Goal: Navigation & Orientation: Understand site structure

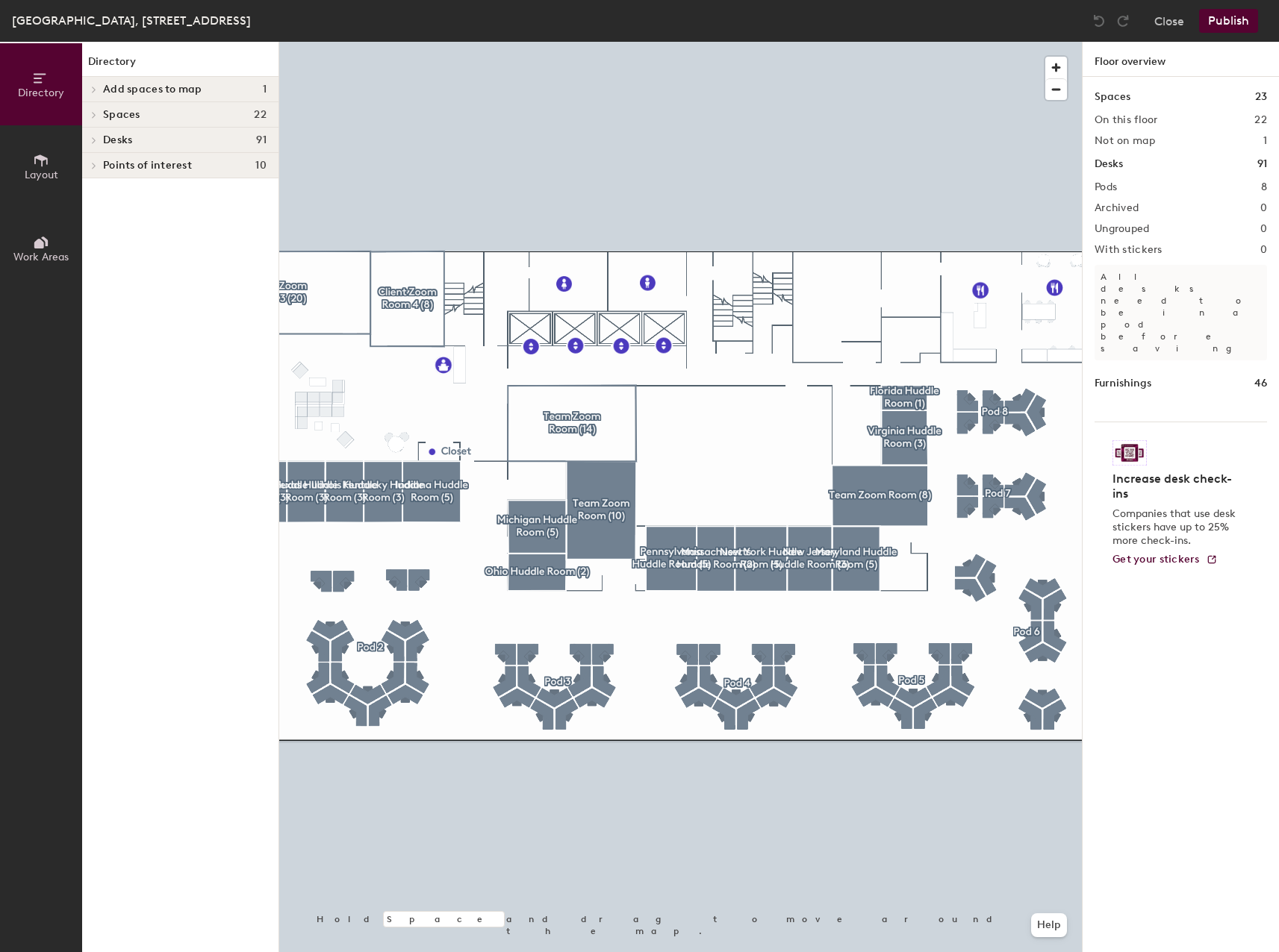
click at [136, 128] on div "Desks 91" at bounding box center [180, 141] width 197 height 26
click at [136, 113] on span "Spaces" at bounding box center [122, 115] width 37 height 12
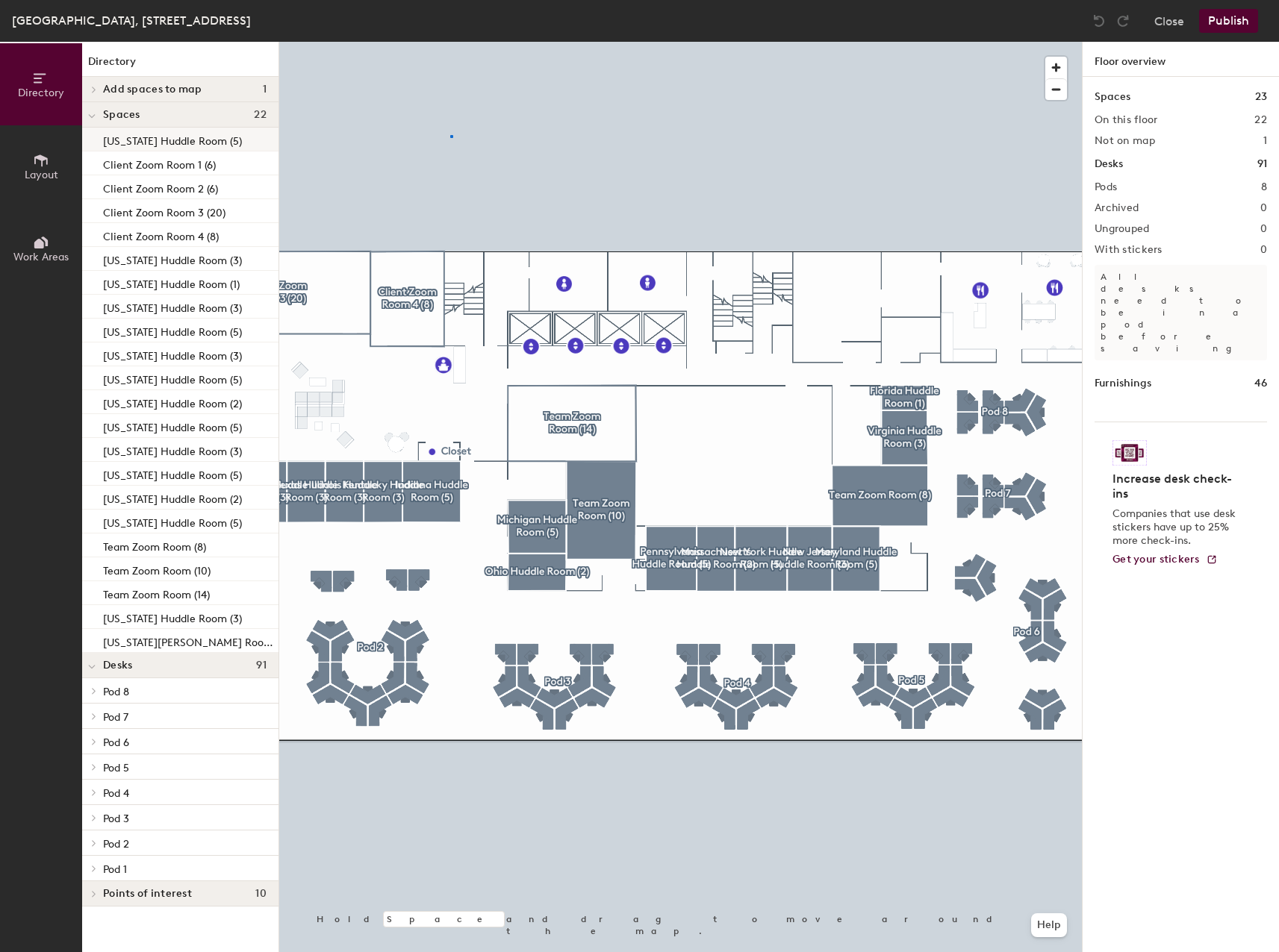
click at [452, 41] on div at bounding box center [681, 41] width 803 height 0
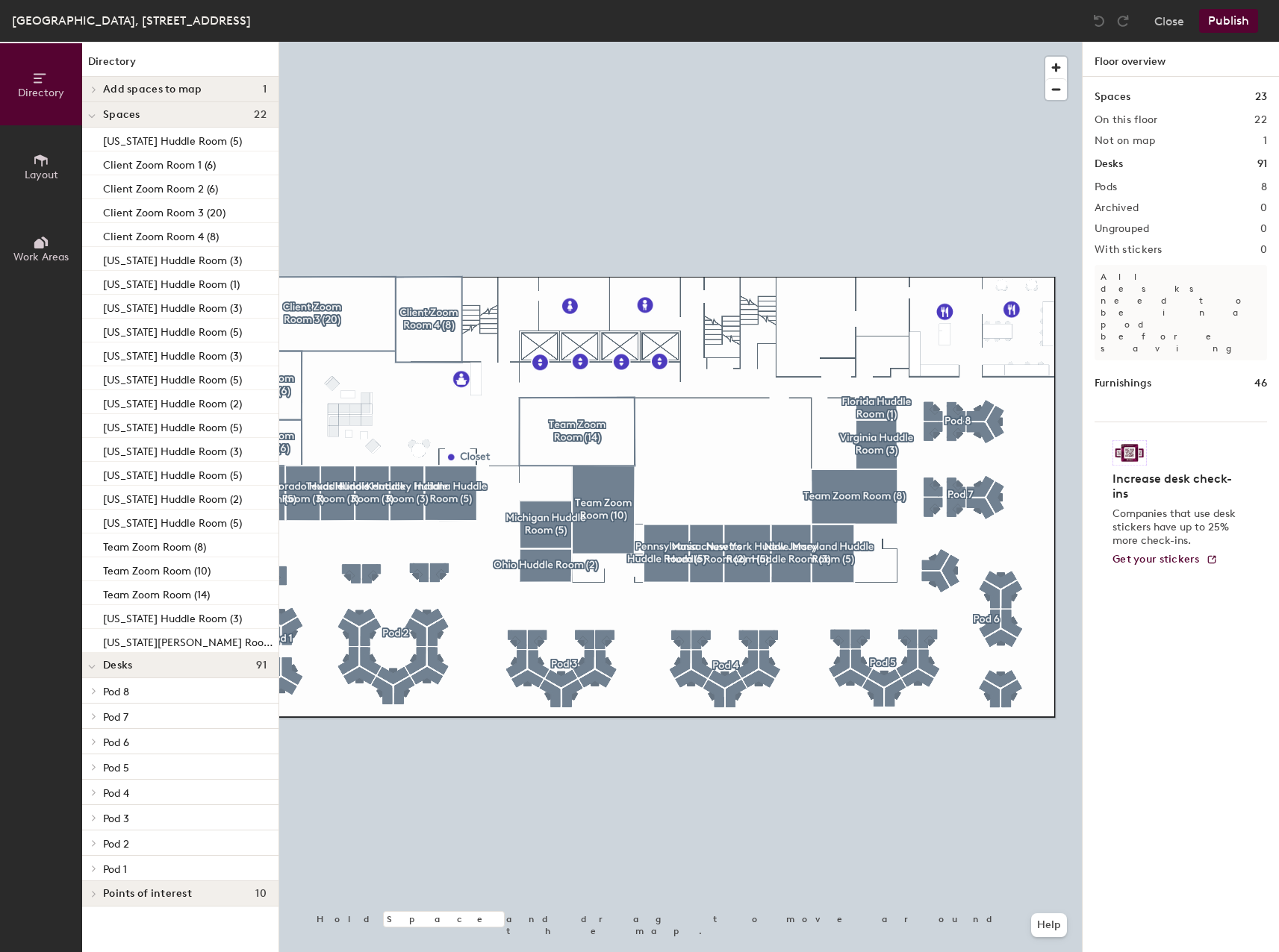
click at [108, 60] on h1 "Directory" at bounding box center [180, 66] width 197 height 24
click at [32, 193] on button "Layout" at bounding box center [40, 165] width 82 height 82
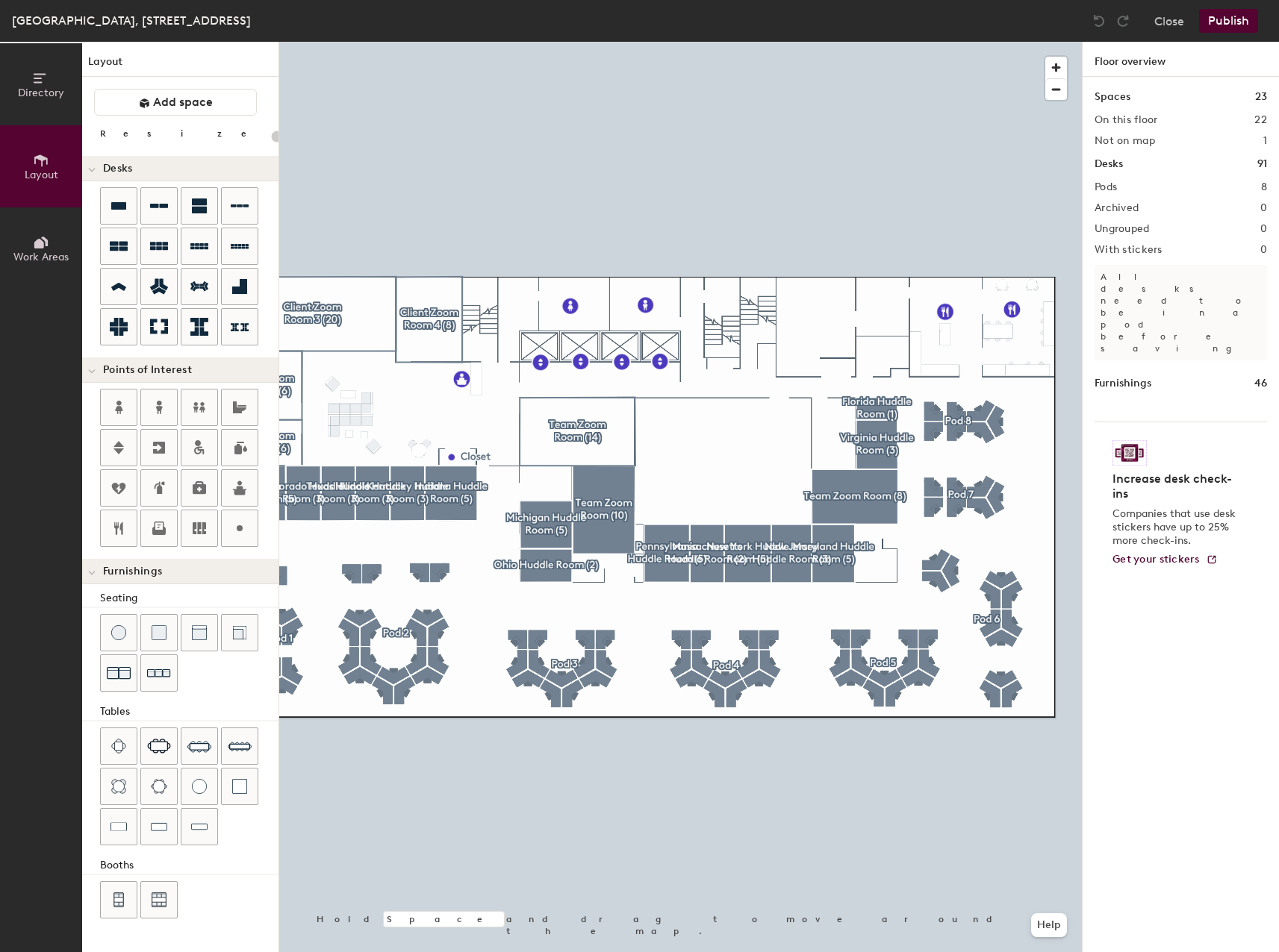
click at [27, 115] on button "Directory" at bounding box center [40, 84] width 82 height 82
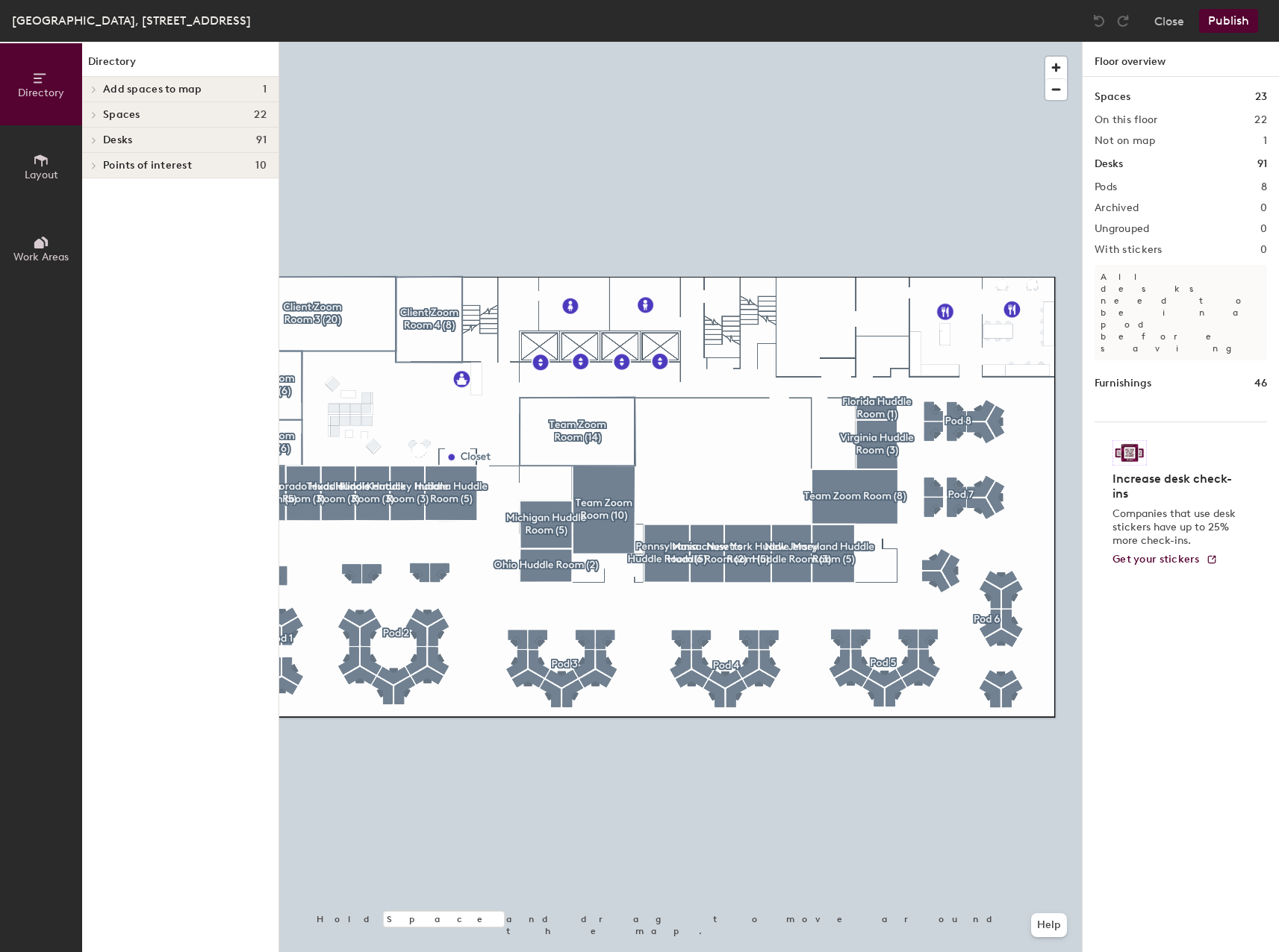
click at [31, 97] on span "Directory" at bounding box center [40, 92] width 46 height 13
click at [1057, 94] on span "button" at bounding box center [1056, 89] width 22 height 21
click at [1056, 70] on span "button" at bounding box center [1056, 68] width 22 height 22
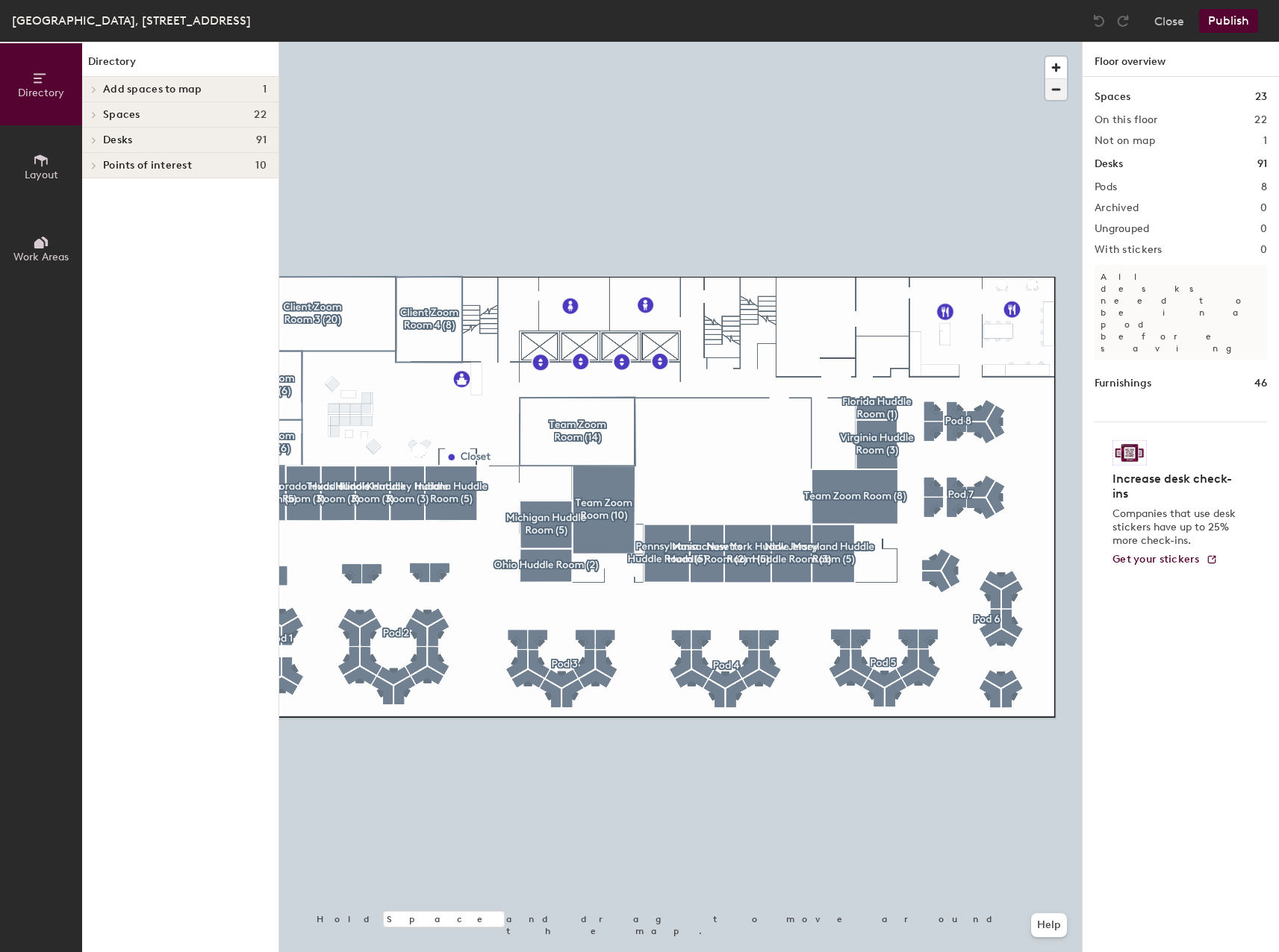
click at [1055, 89] on span "button" at bounding box center [1056, 89] width 22 height 21
click at [44, 159] on icon at bounding box center [41, 160] width 14 height 12
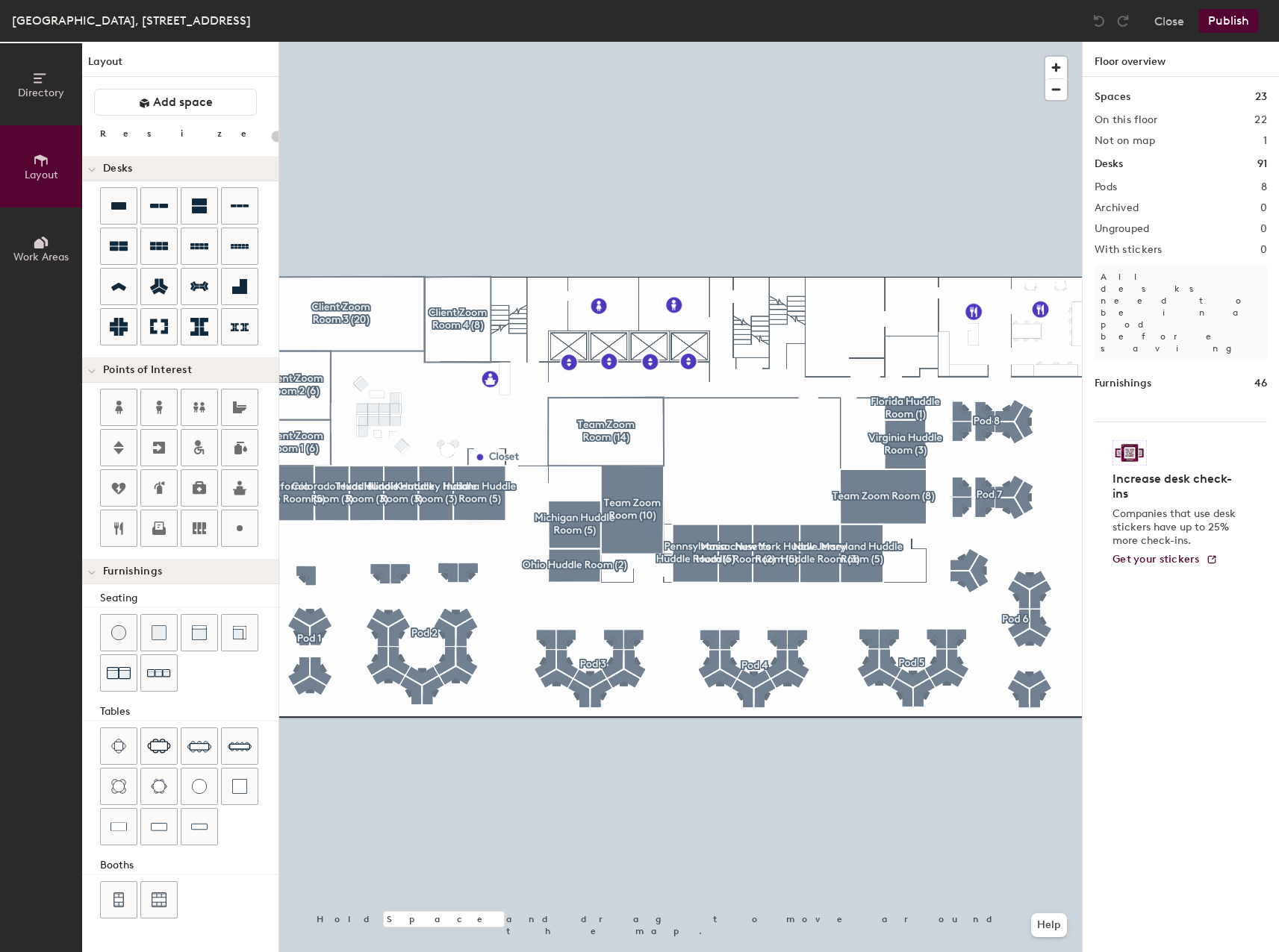
click at [39, 82] on icon at bounding box center [39, 78] width 12 height 10
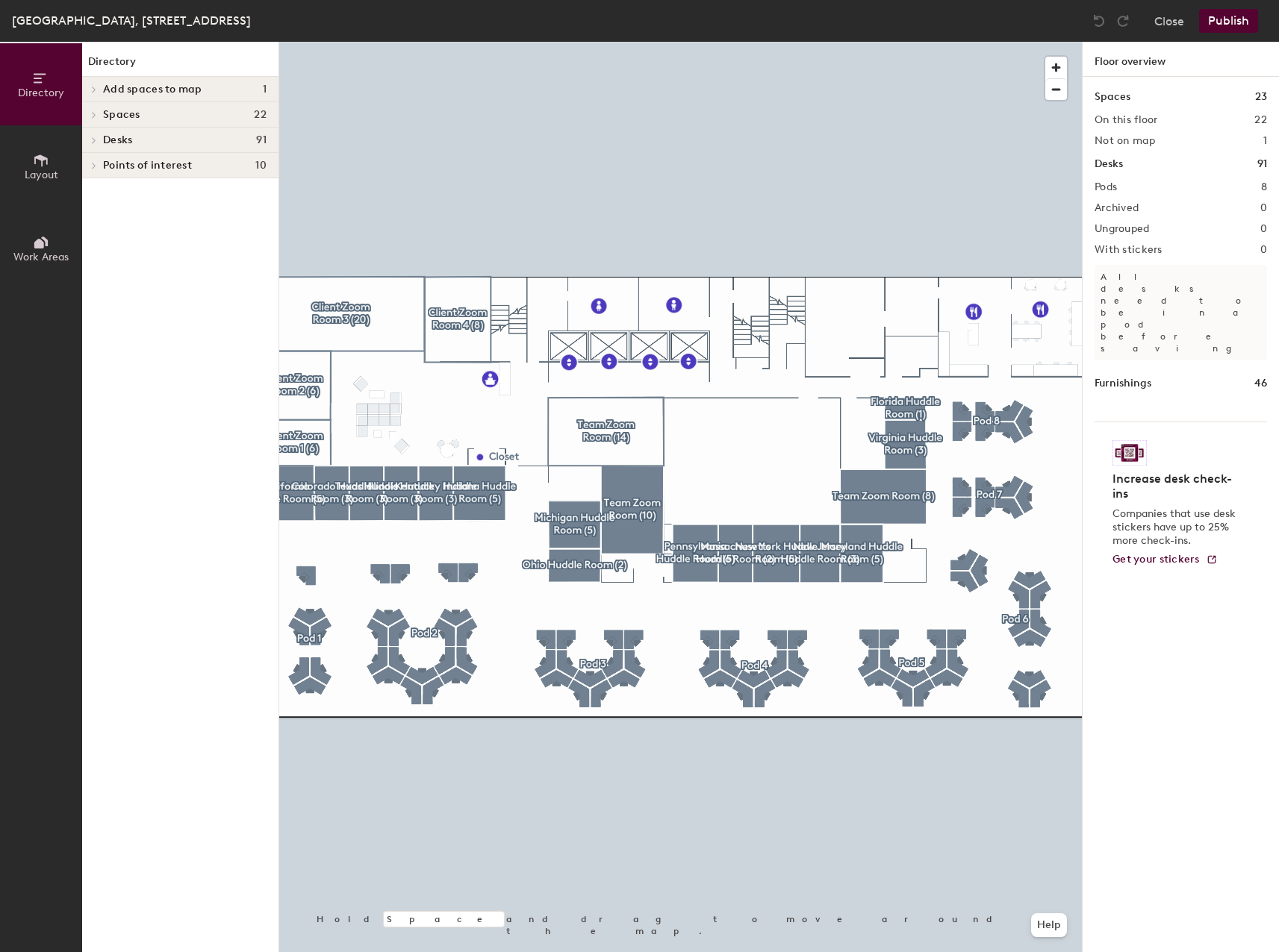
click at [39, 82] on icon at bounding box center [39, 78] width 12 height 10
click at [0, 275] on button "Work Areas" at bounding box center [40, 248] width 82 height 82
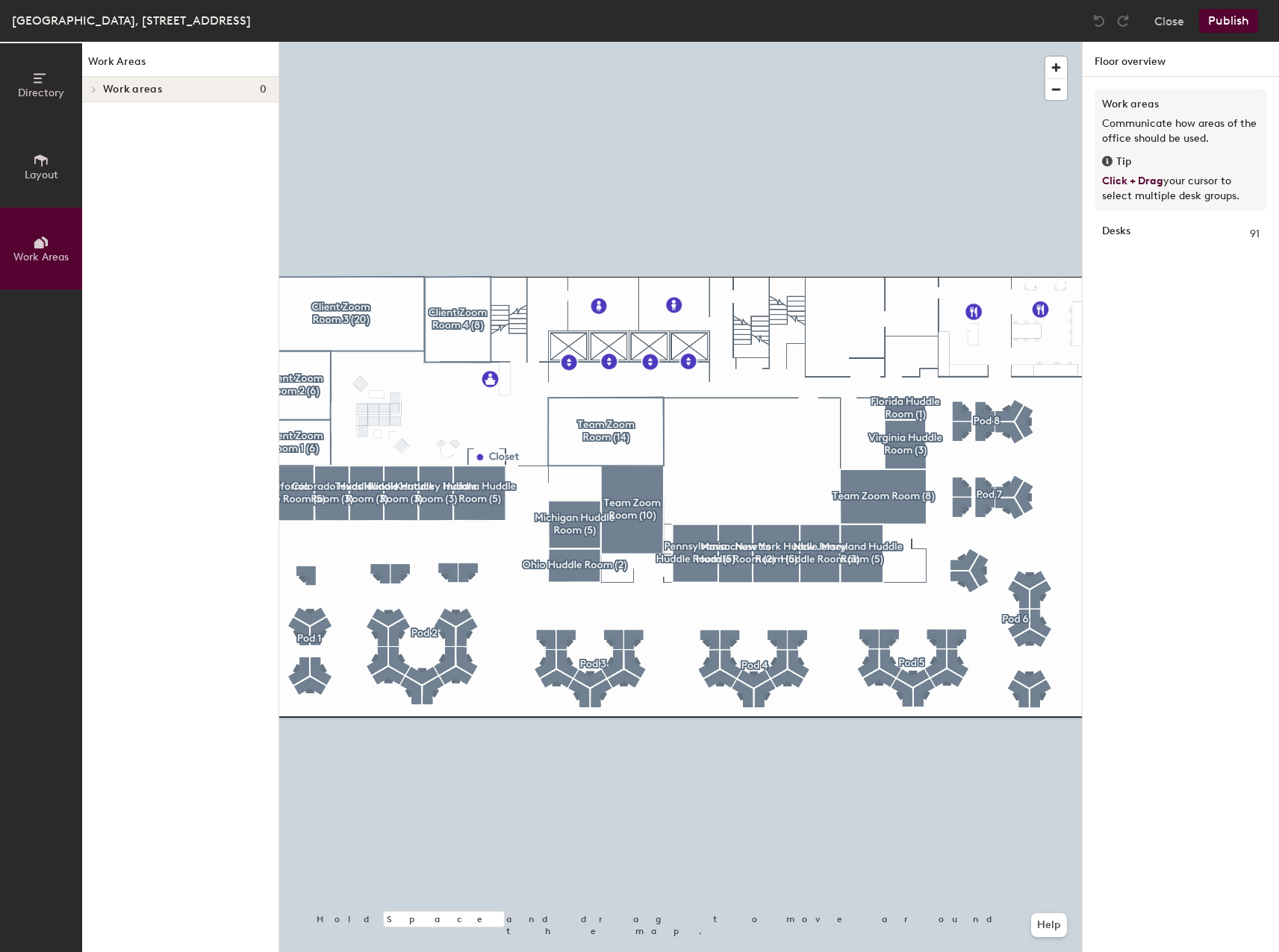
click at [16, 262] on span "Work Areas" at bounding box center [41, 257] width 55 height 13
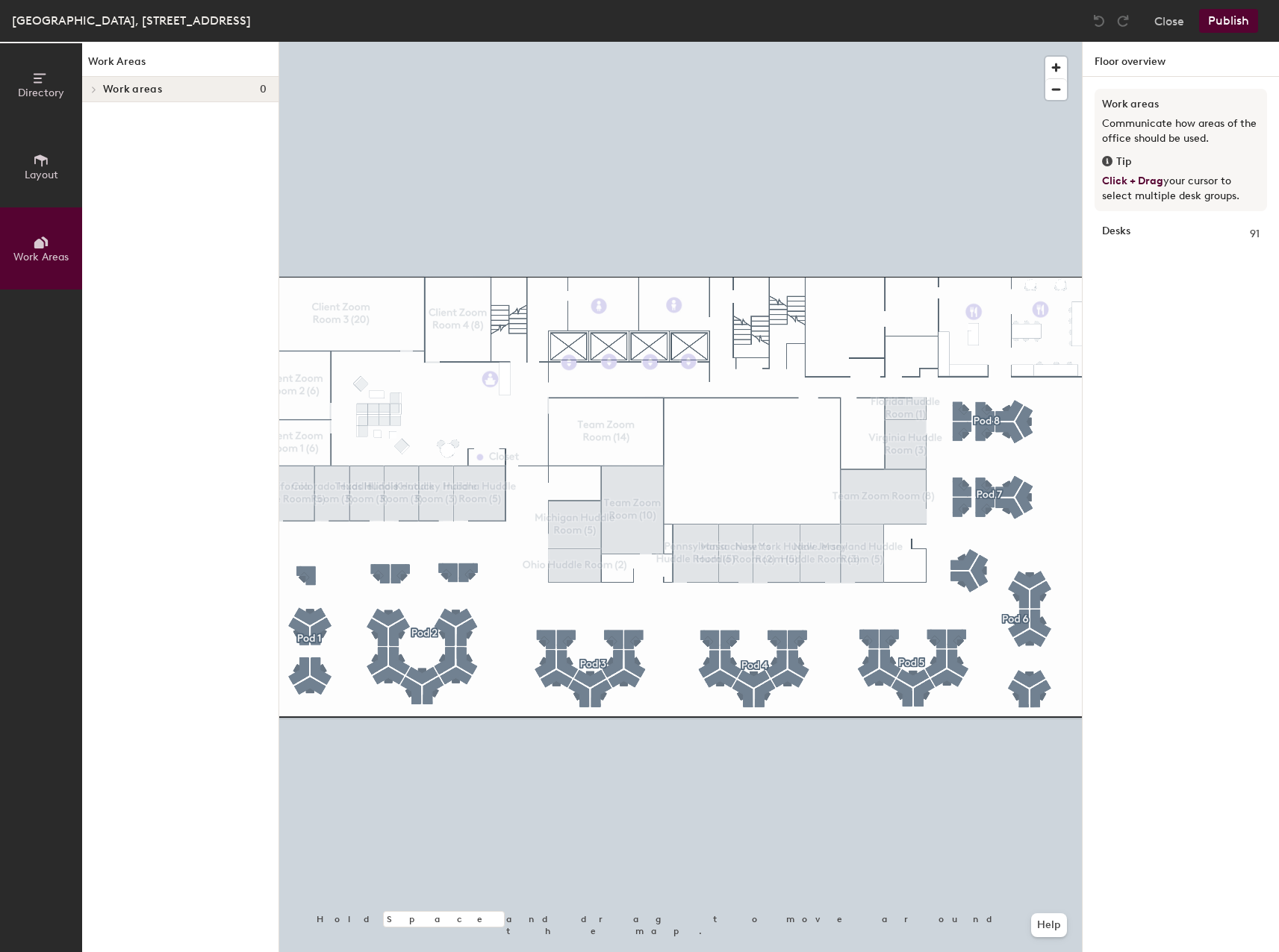
click at [30, 152] on button "Layout" at bounding box center [40, 165] width 82 height 82
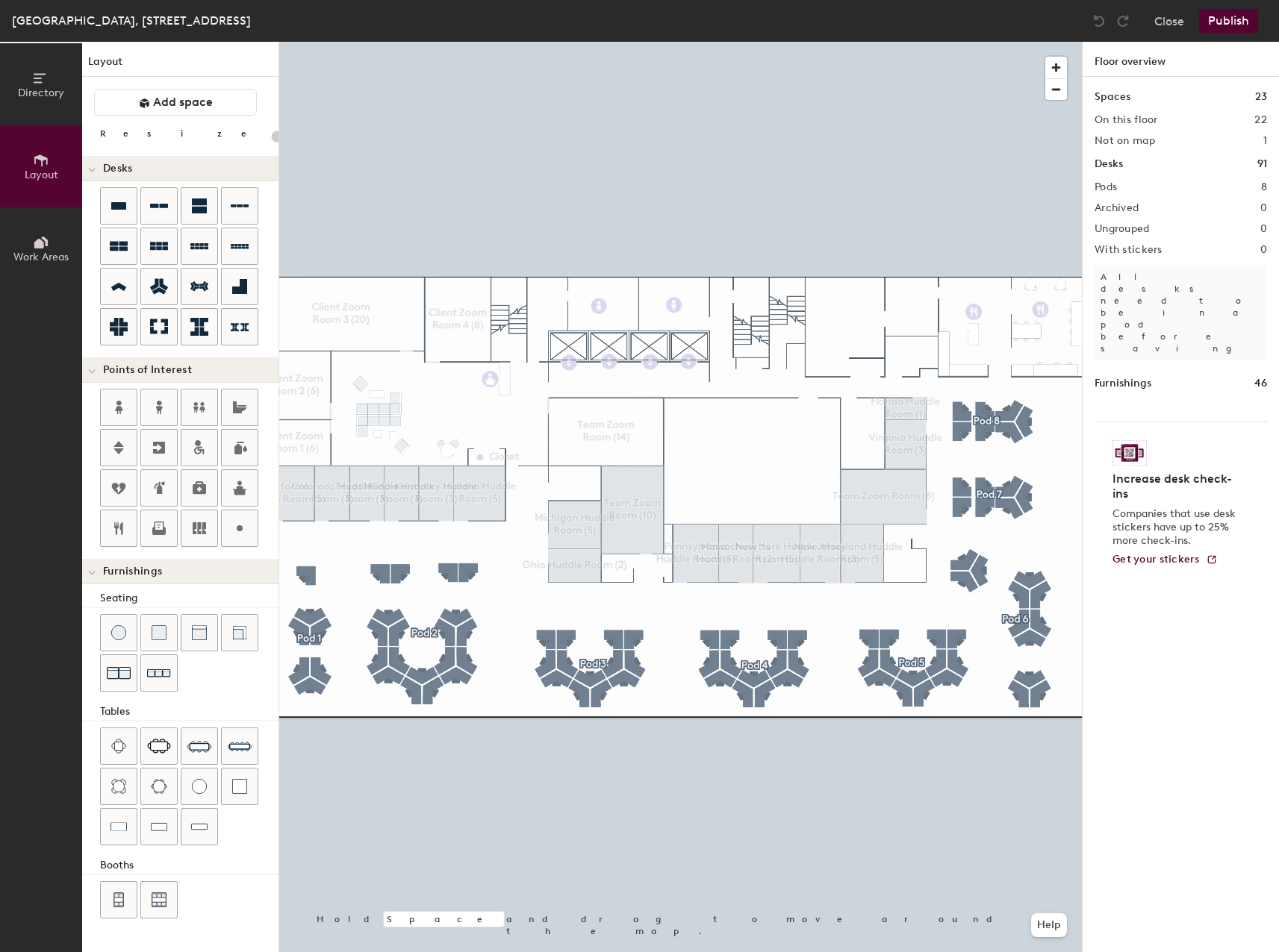
click at [30, 82] on button "Directory" at bounding box center [40, 84] width 82 height 82
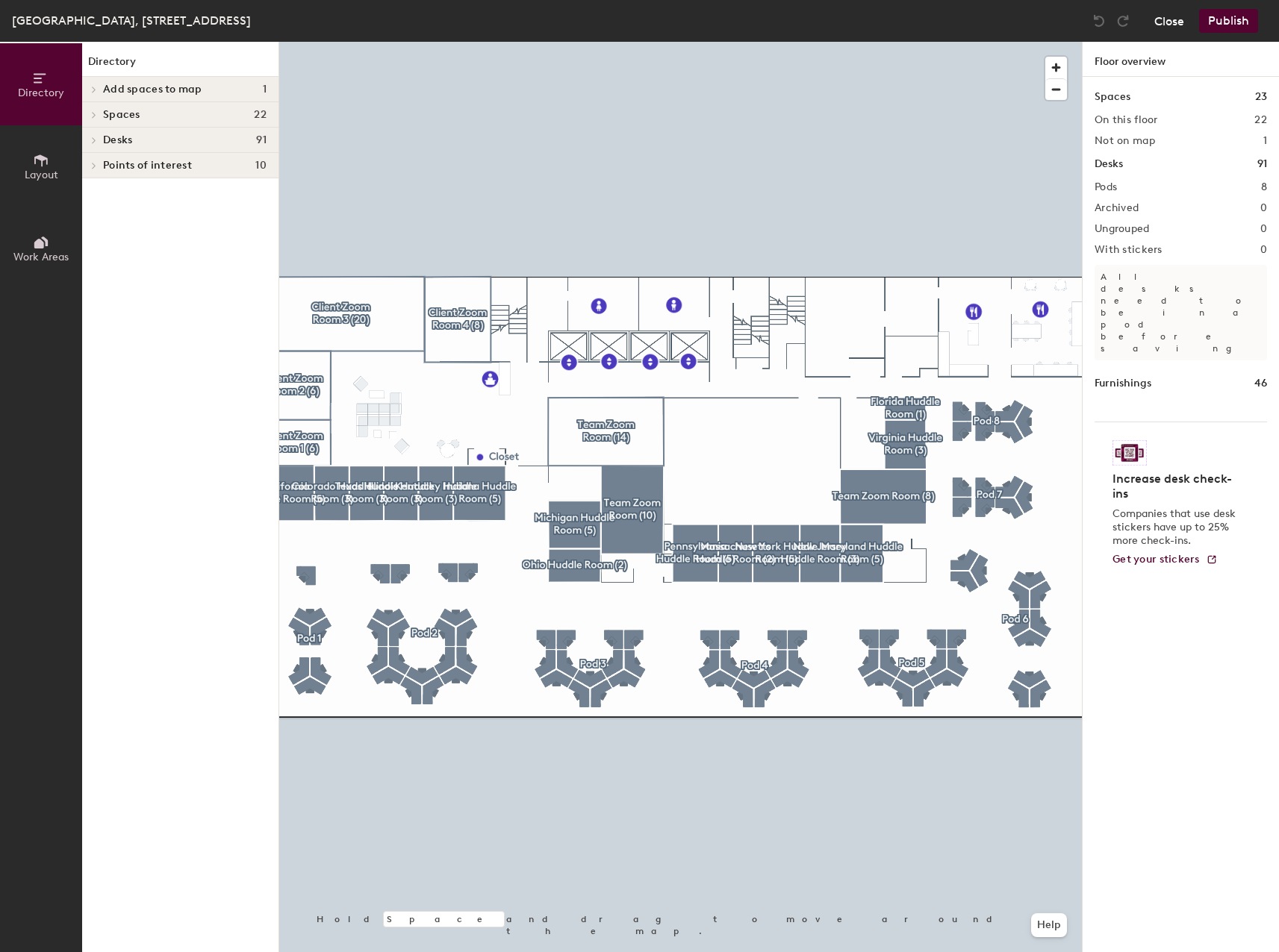
click at [1163, 20] on button "Close" at bounding box center [1169, 21] width 30 height 24
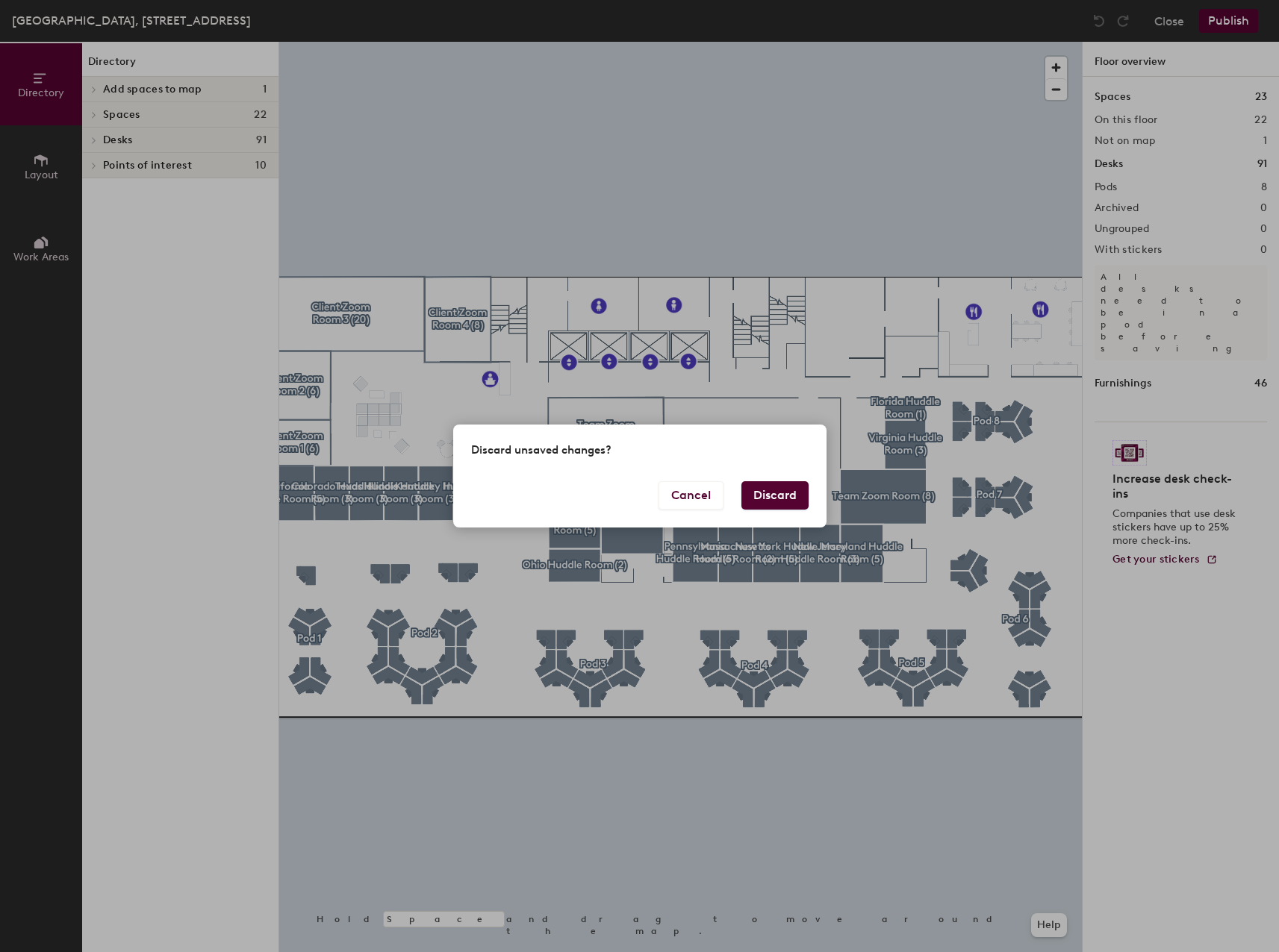
click at [749, 493] on button "Discard" at bounding box center [774, 495] width 67 height 29
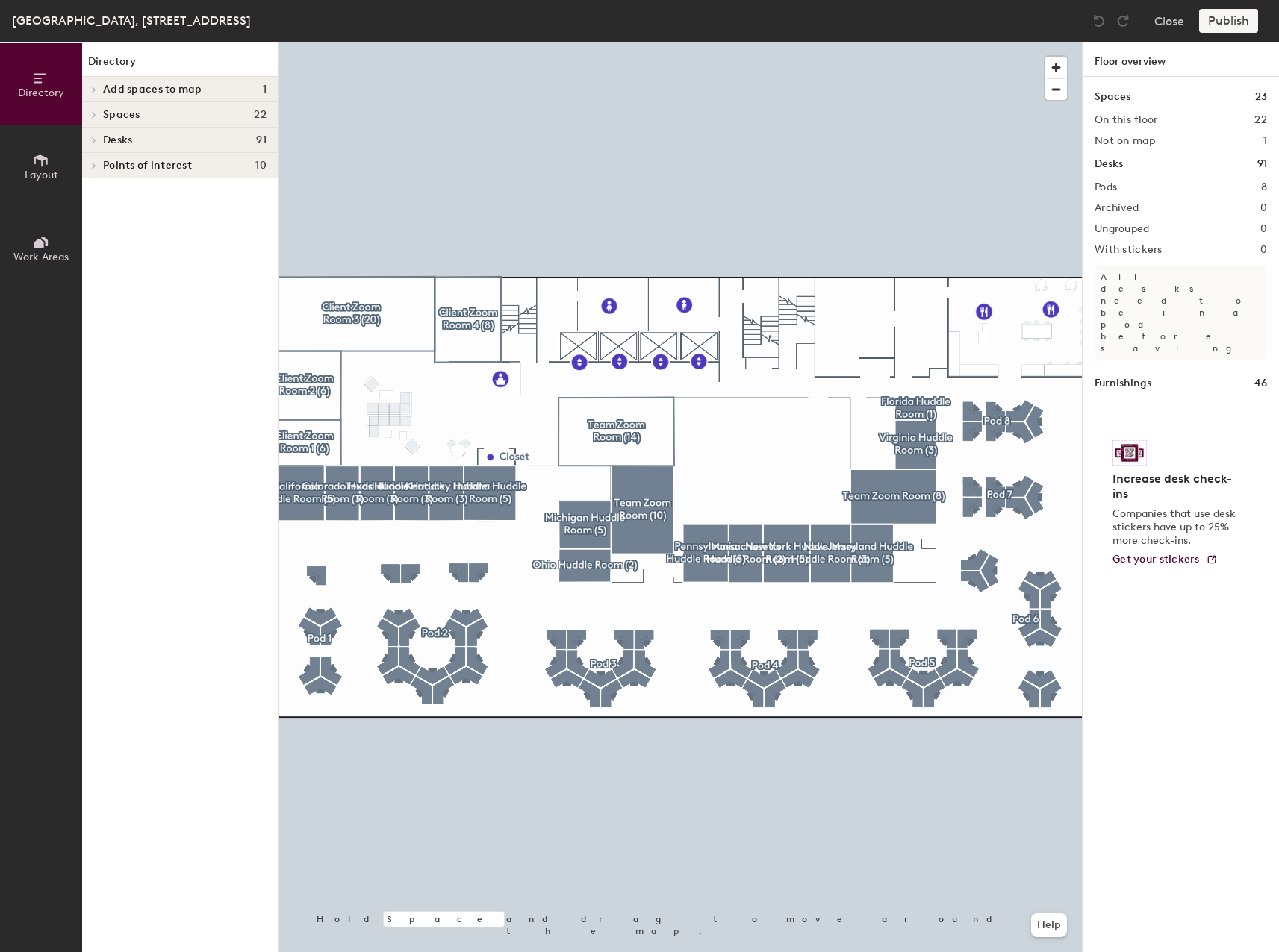
click at [1278, 149] on html "Skip navigation Schedule Office People Analytics Visits Deliveries Services Man…" at bounding box center [640, 476] width 1279 height 952
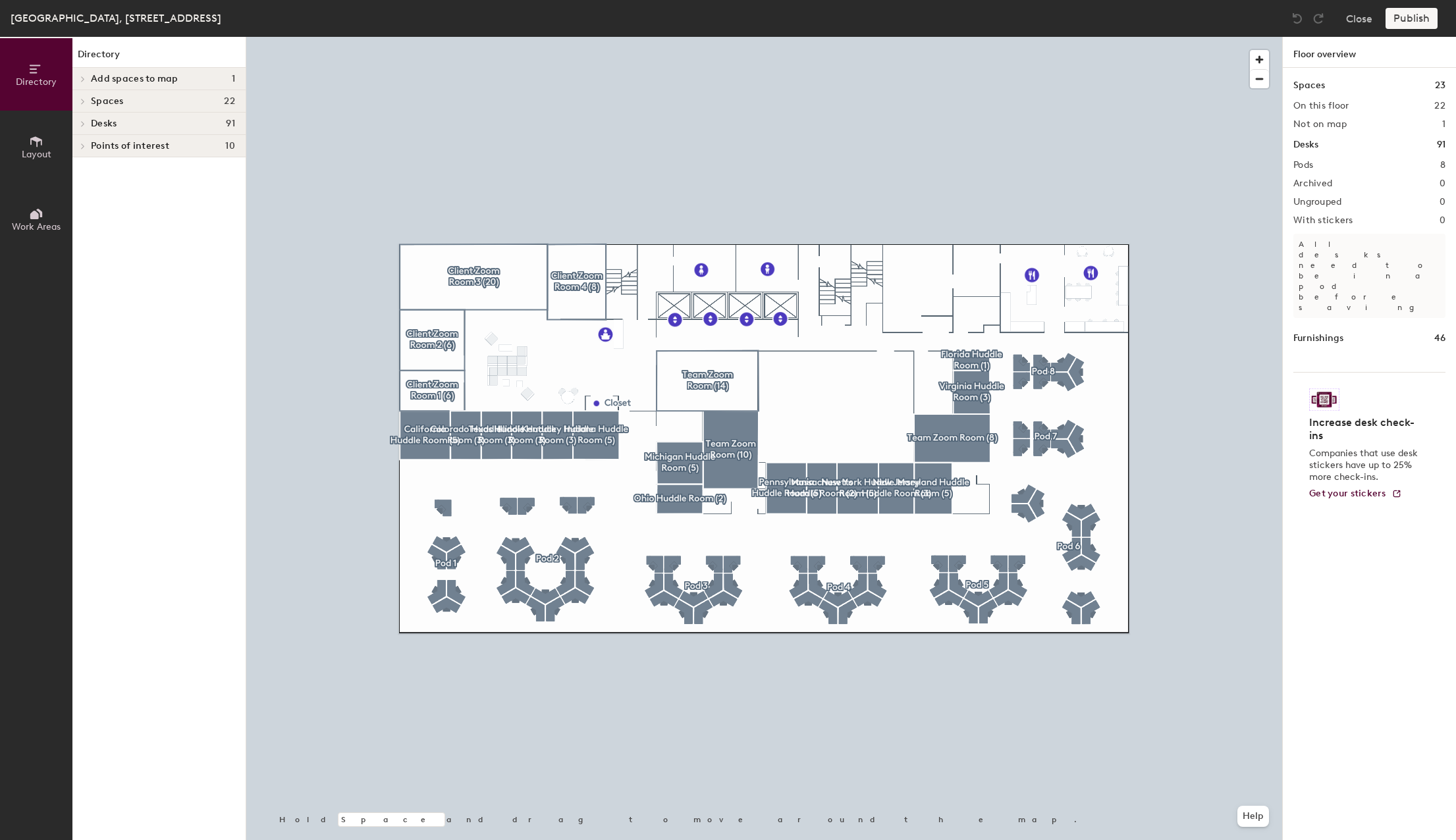
click at [1128, 744] on div "Spaces 23 On this floor 22 Not on map 1 Desks 91 Pods 8 Archived 0 Ungrouped 0 …" at bounding box center [1370, 469] width 174 height 804
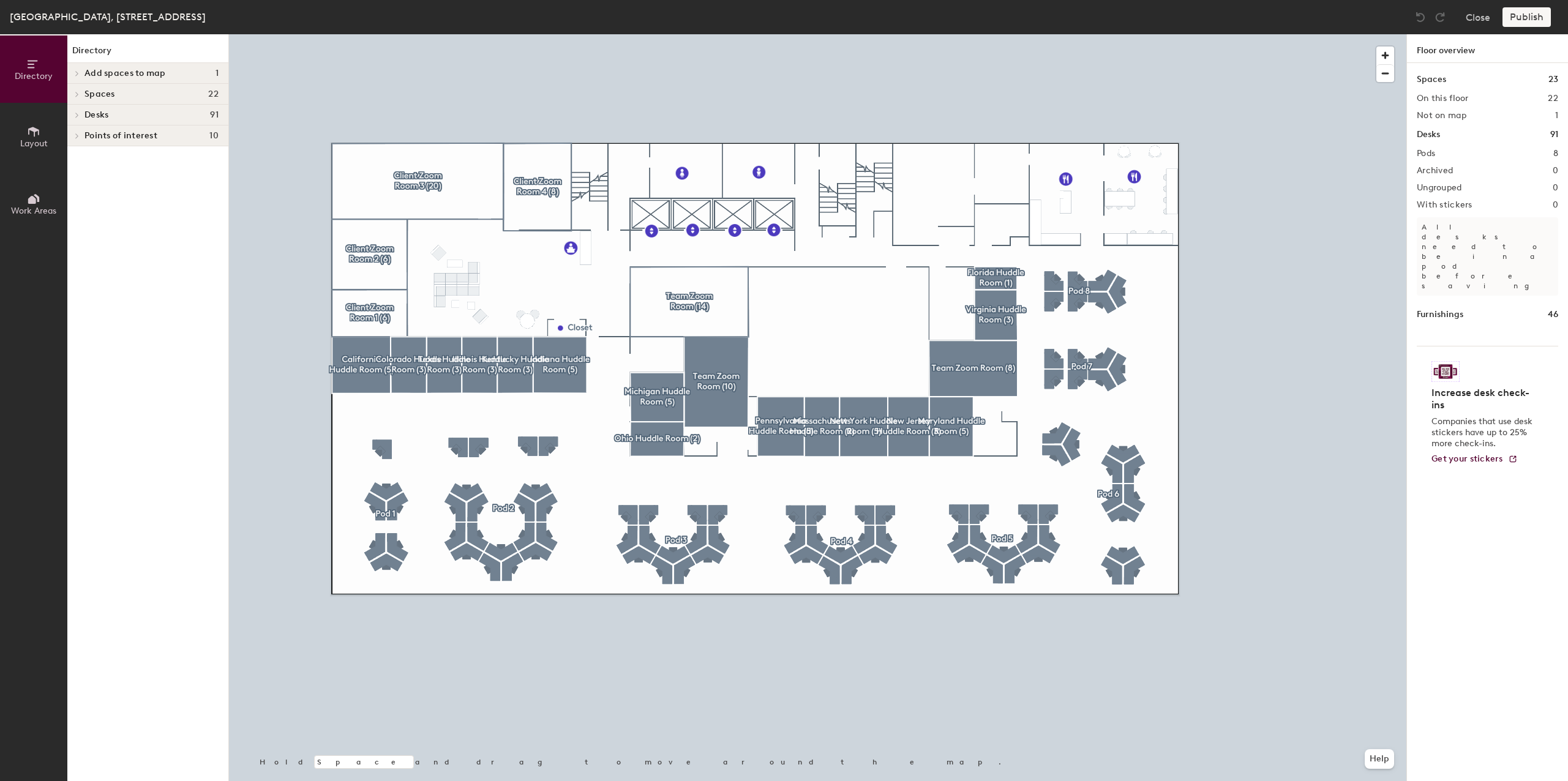
click at [40, 132] on icon at bounding box center [33, 132] width 14 height 14
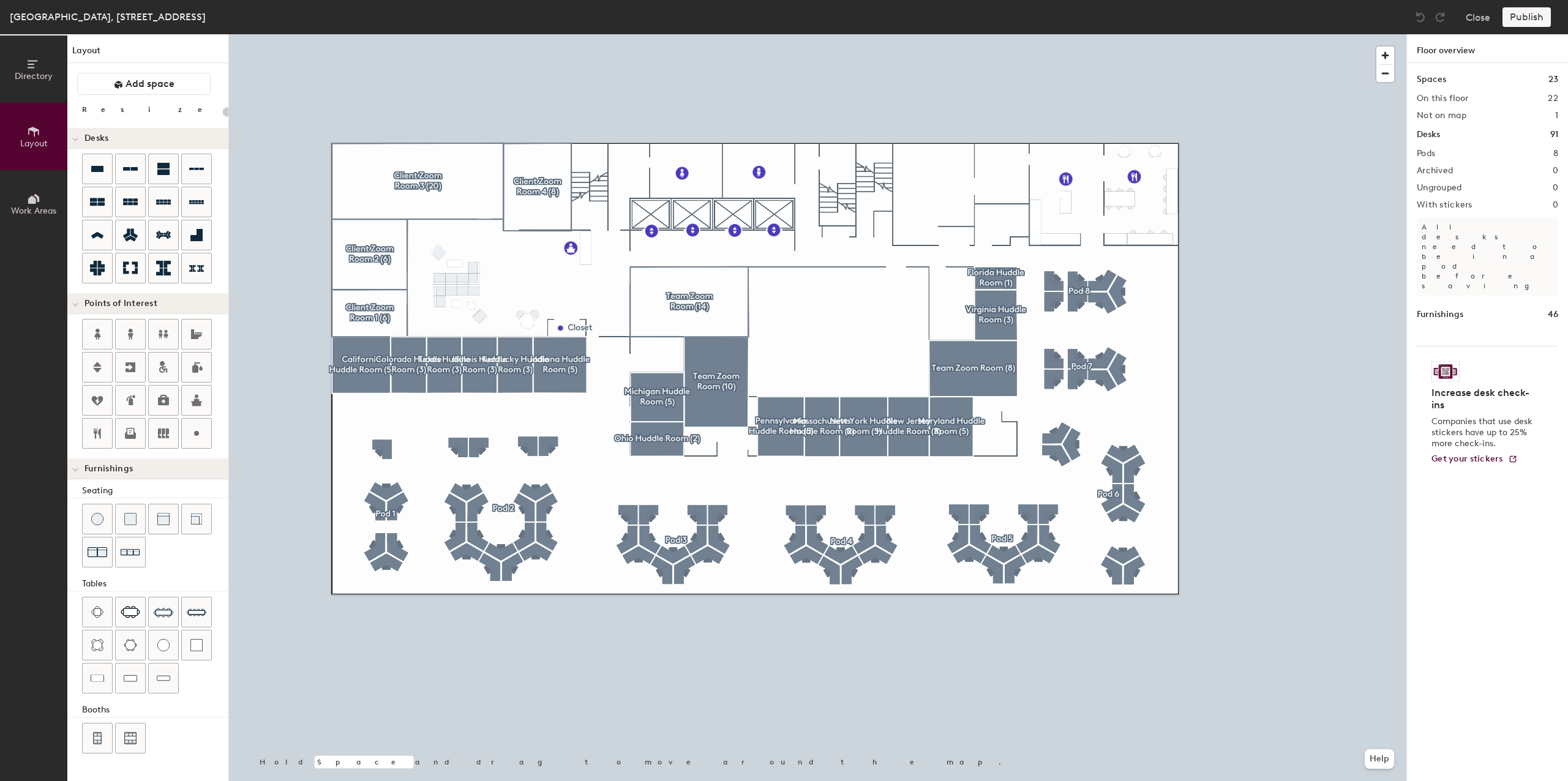
click at [25, 177] on button "Work Areas" at bounding box center [33, 203] width 67 height 67
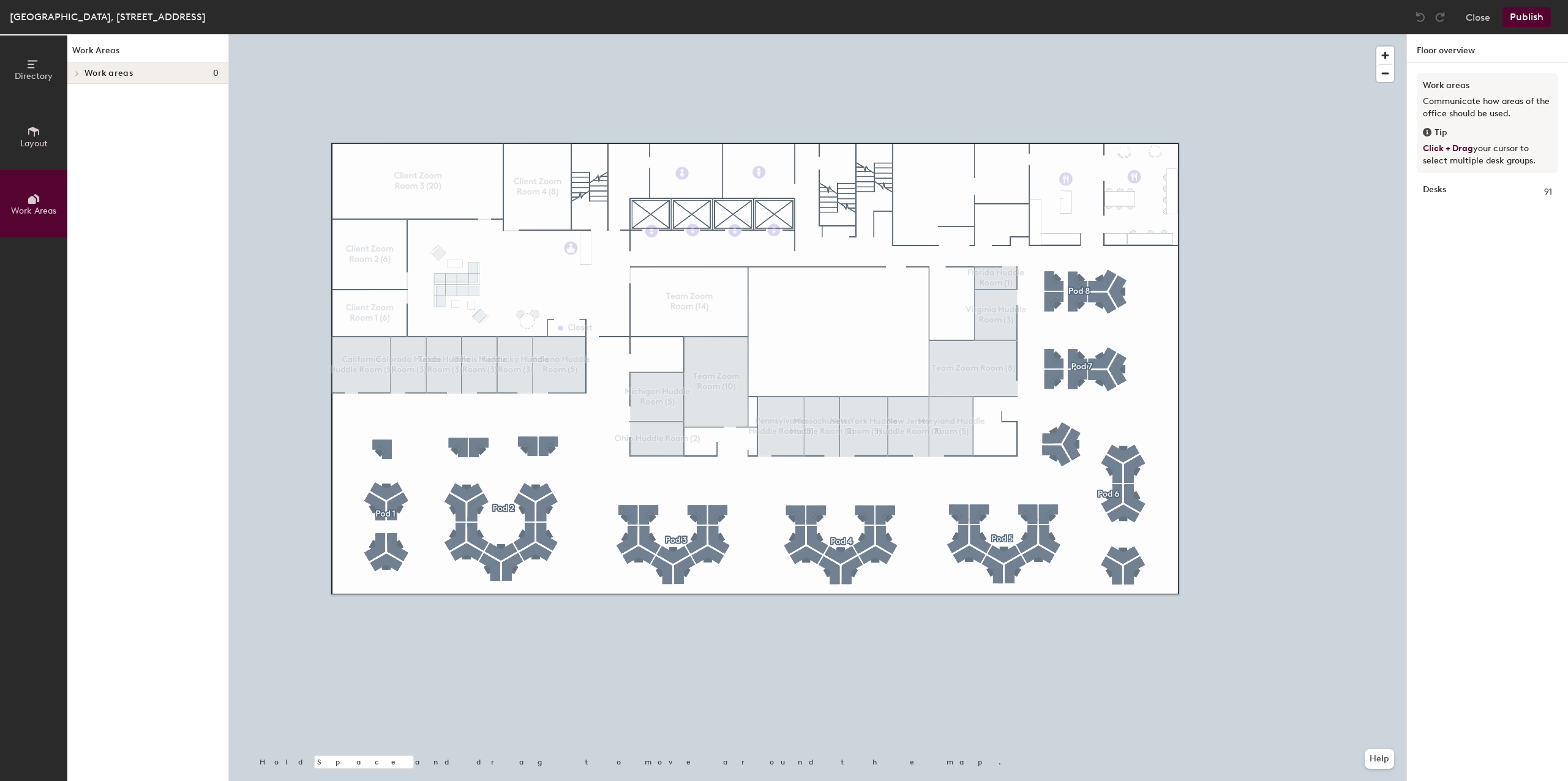
click at [37, 87] on button "Directory" at bounding box center [33, 69] width 67 height 67
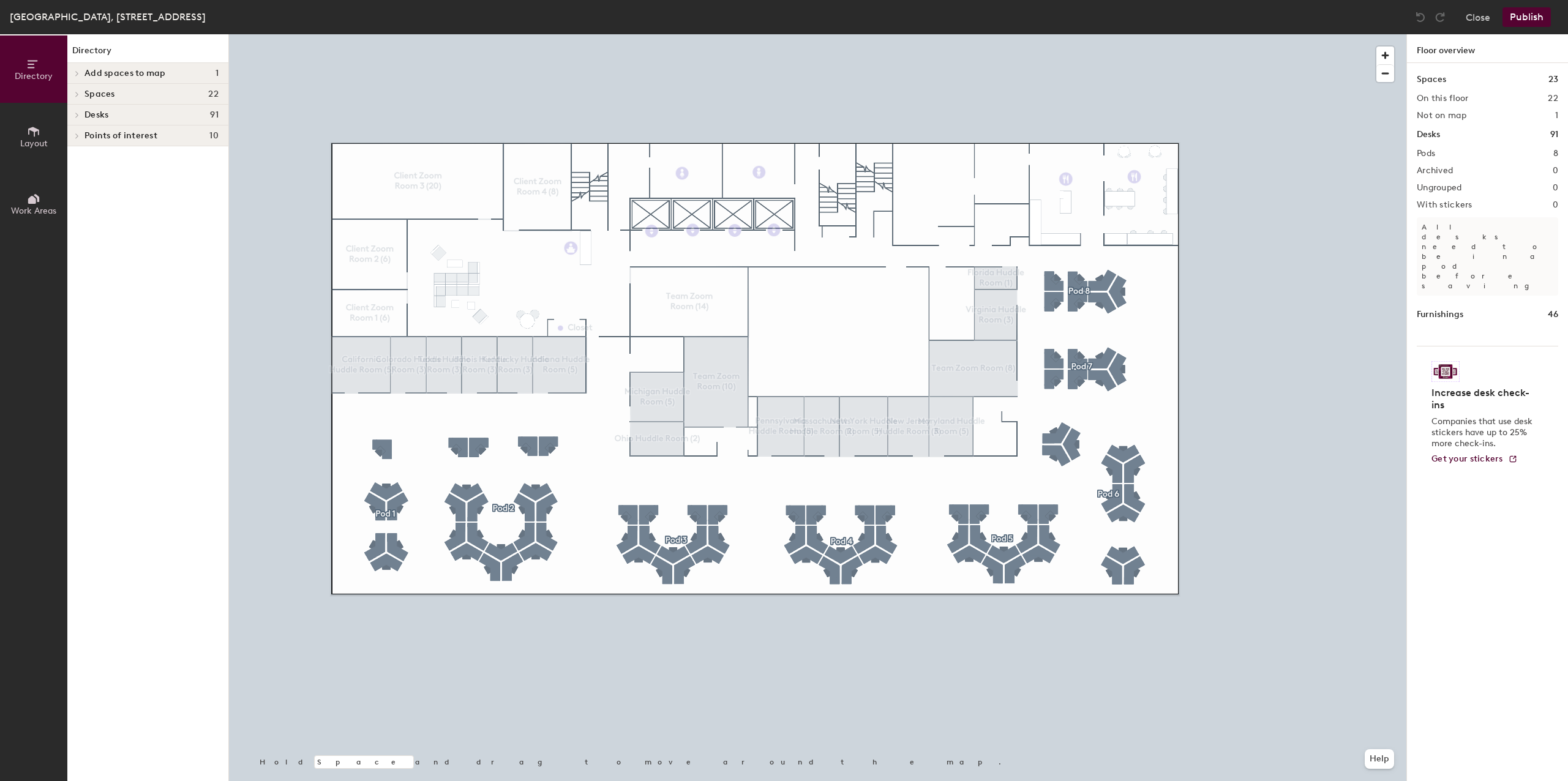
click at [36, 133] on icon at bounding box center [33, 132] width 14 height 14
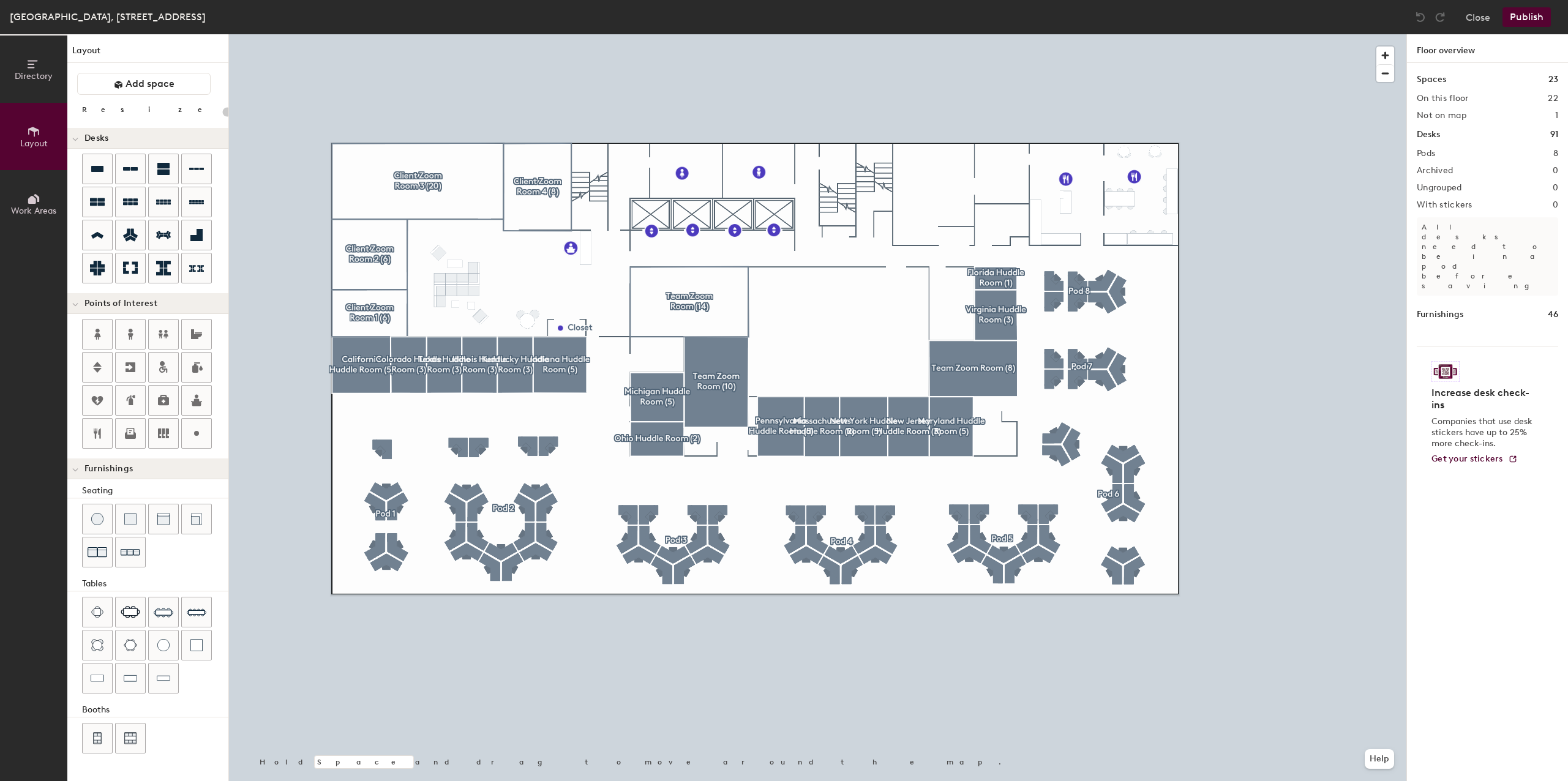
click at [30, 82] on button "Directory" at bounding box center [33, 69] width 67 height 67
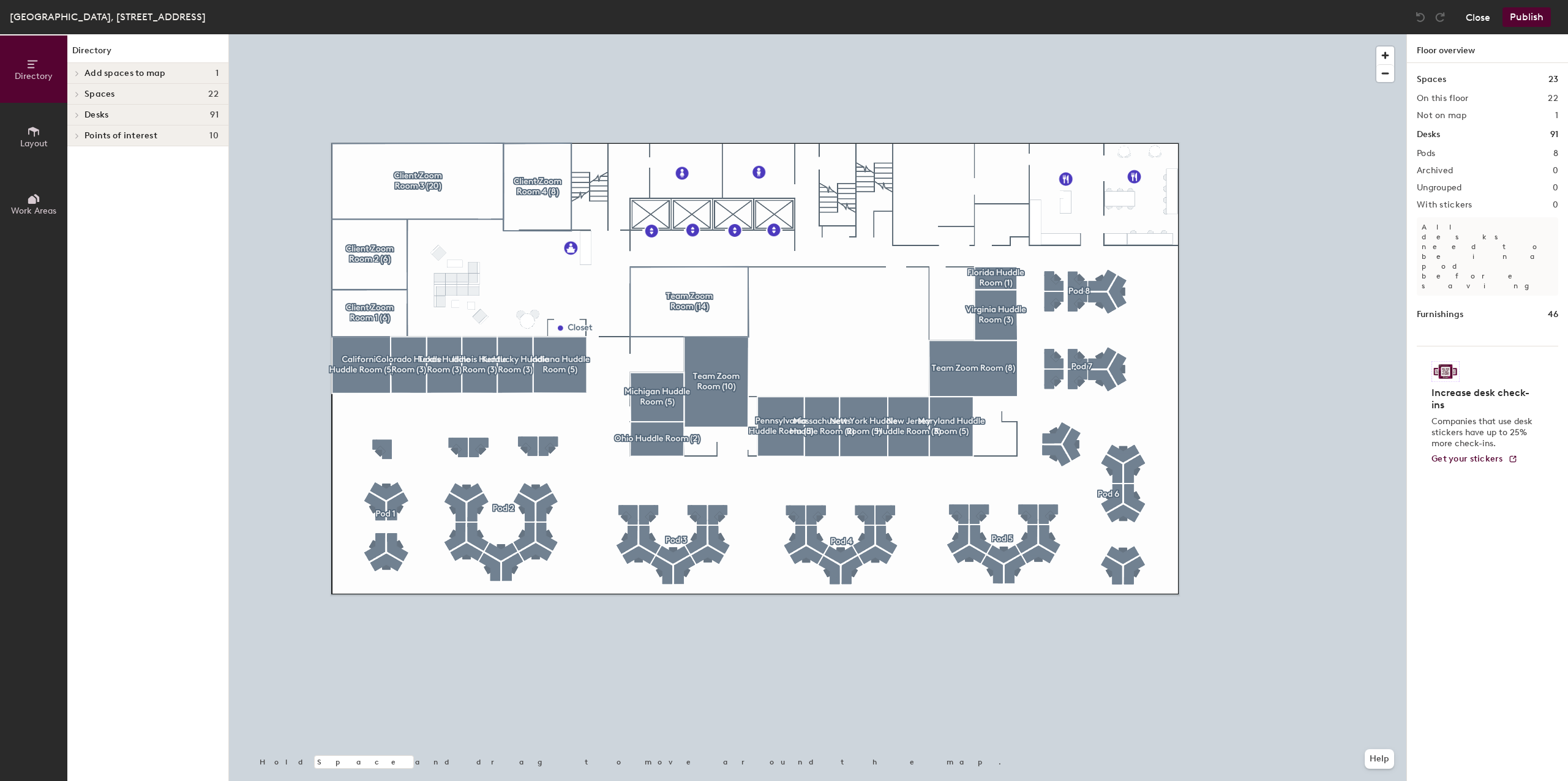
click at [1048, 22] on button "Close" at bounding box center [1478, 17] width 24 height 19
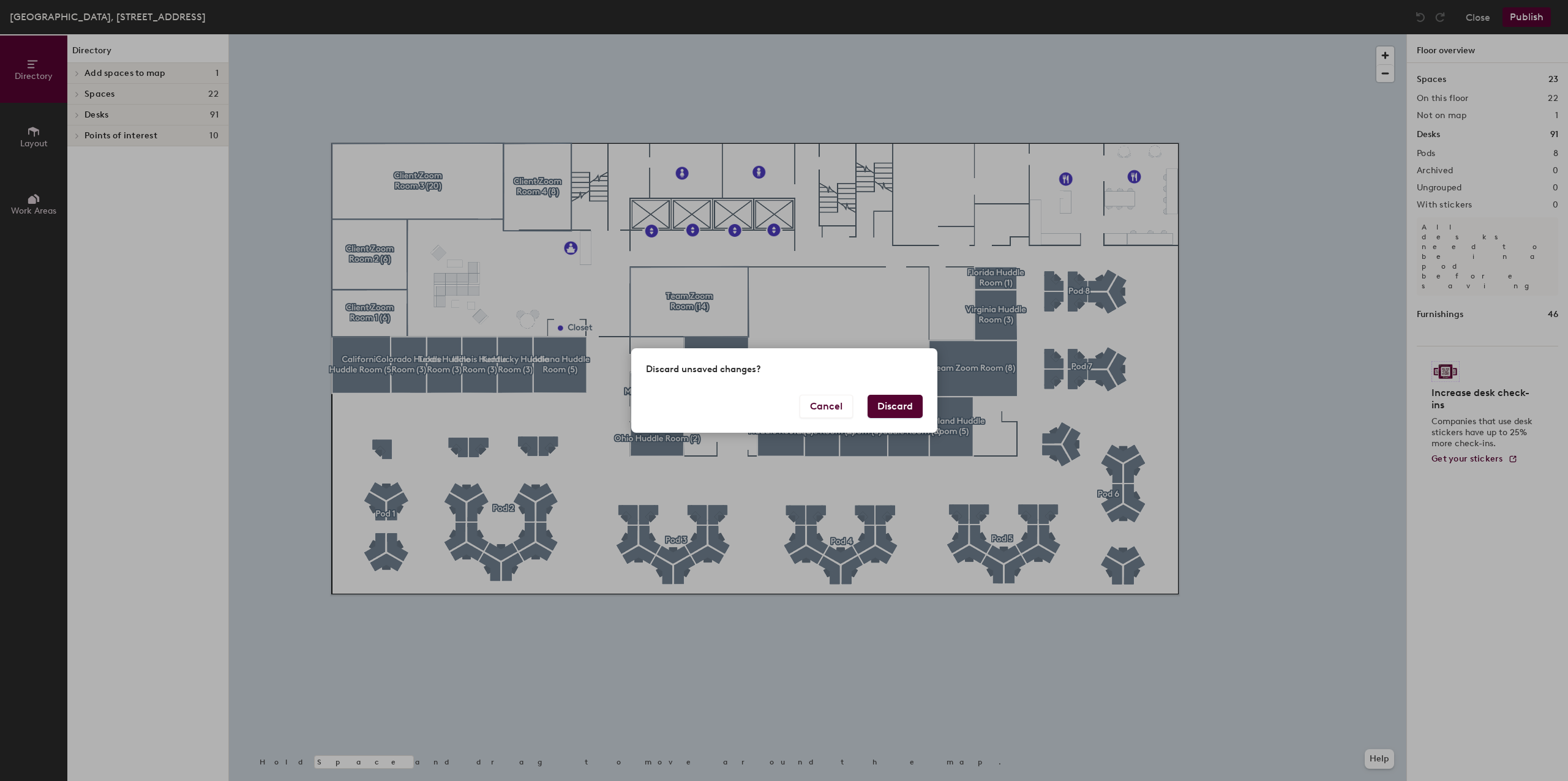
click at [901, 404] on button "Discard" at bounding box center [895, 406] width 55 height 23
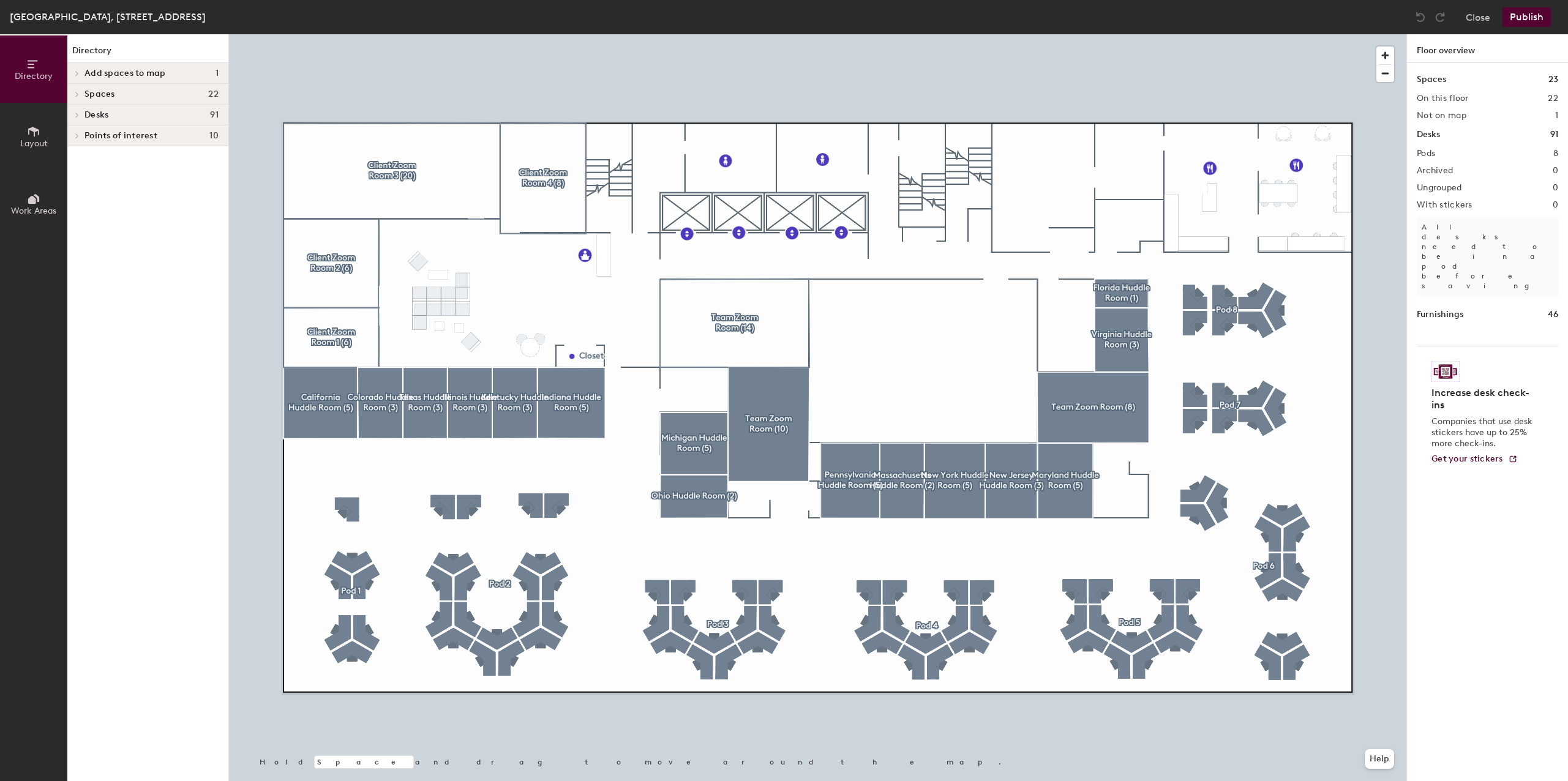
click at [634, 34] on div at bounding box center [817, 34] width 1177 height 0
